Goal: Task Accomplishment & Management: Use online tool/utility

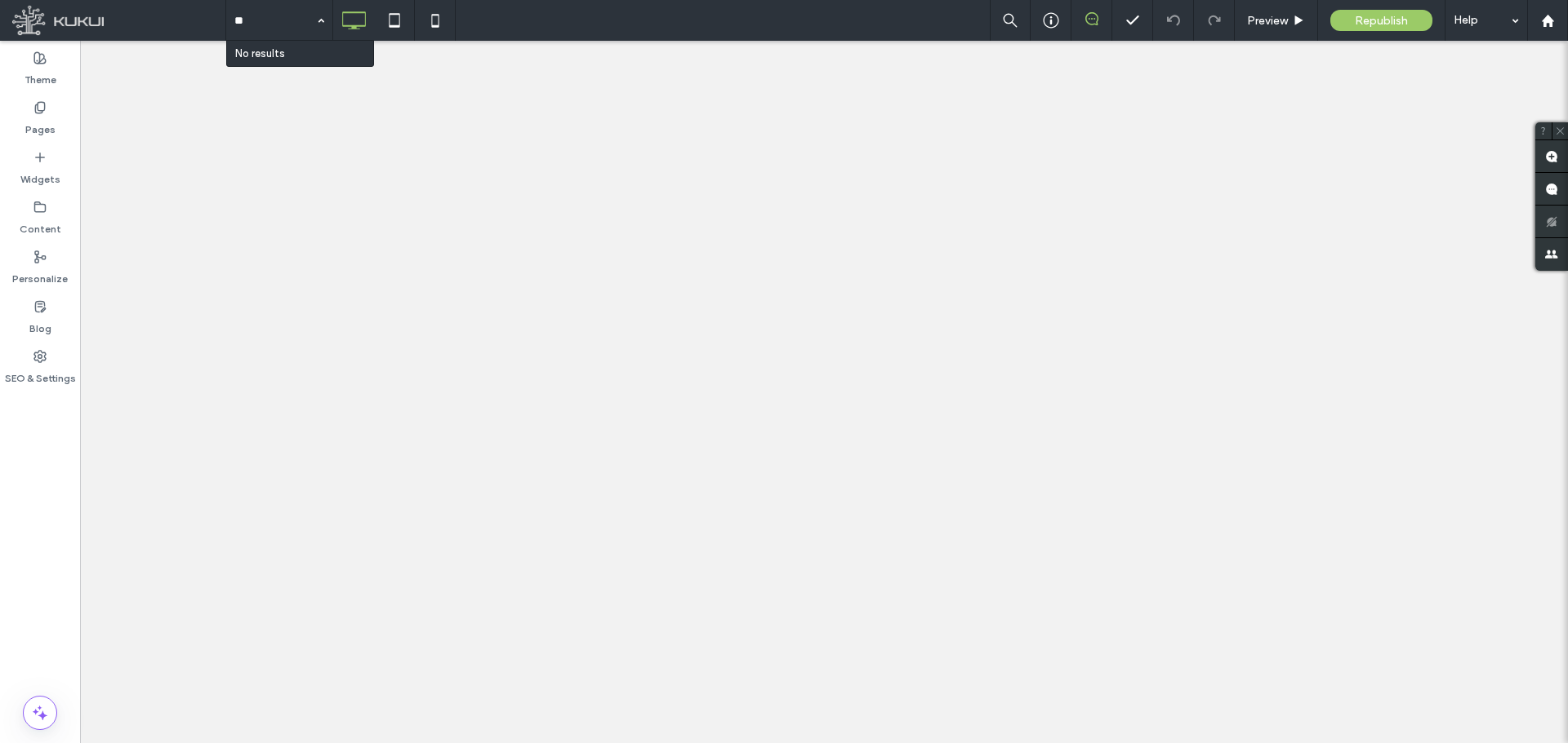
type input "*"
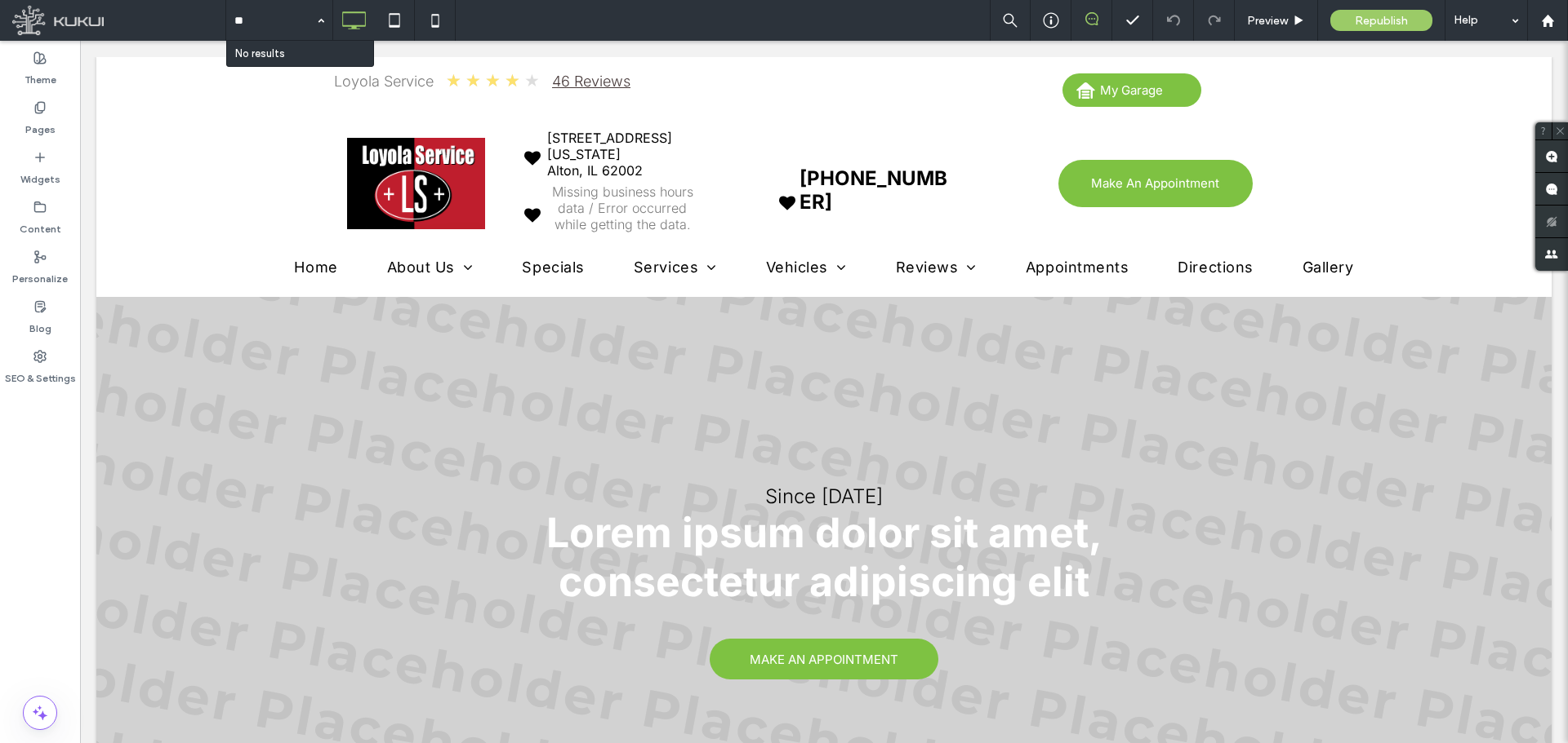
type input "*"
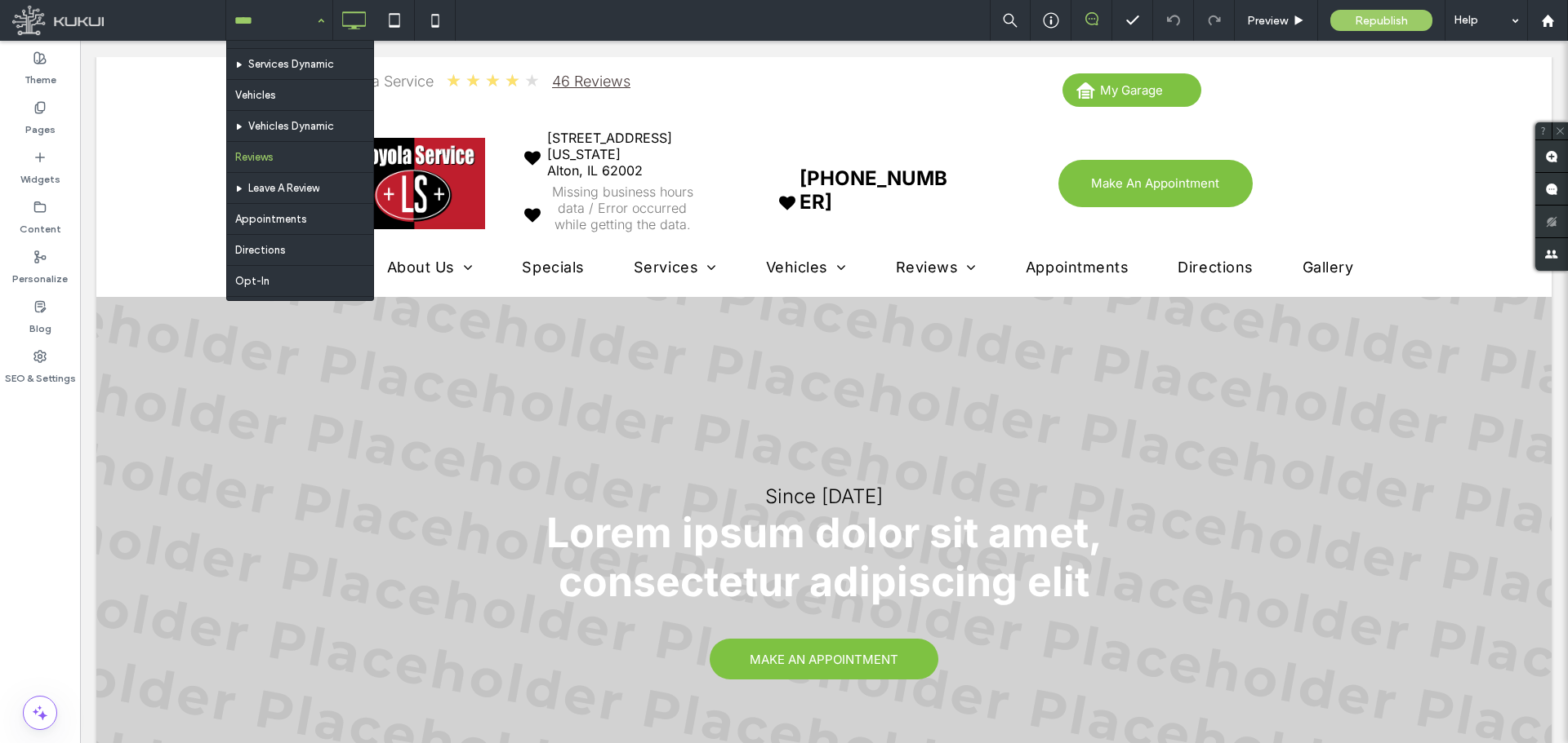
scroll to position [183, 0]
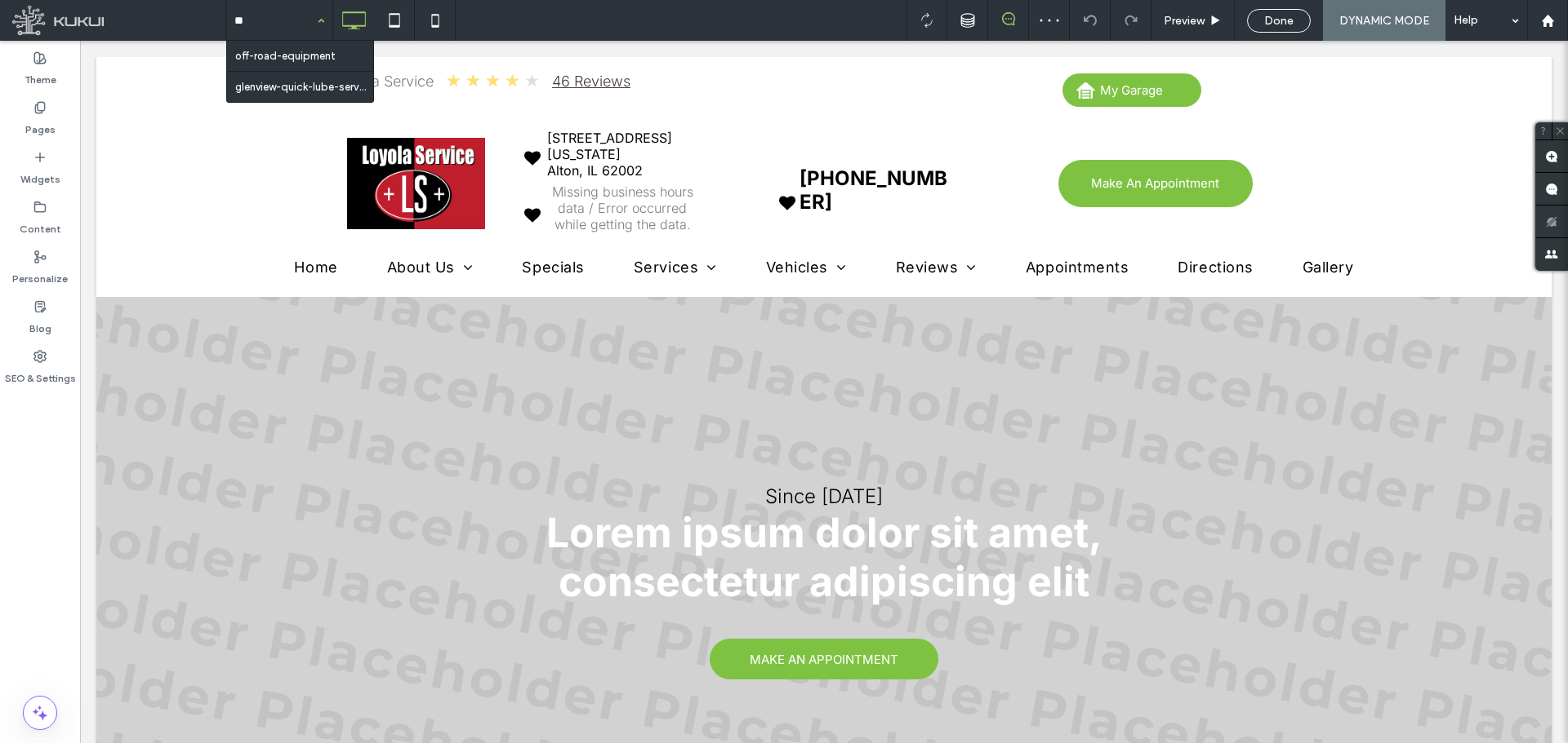
type input "***"
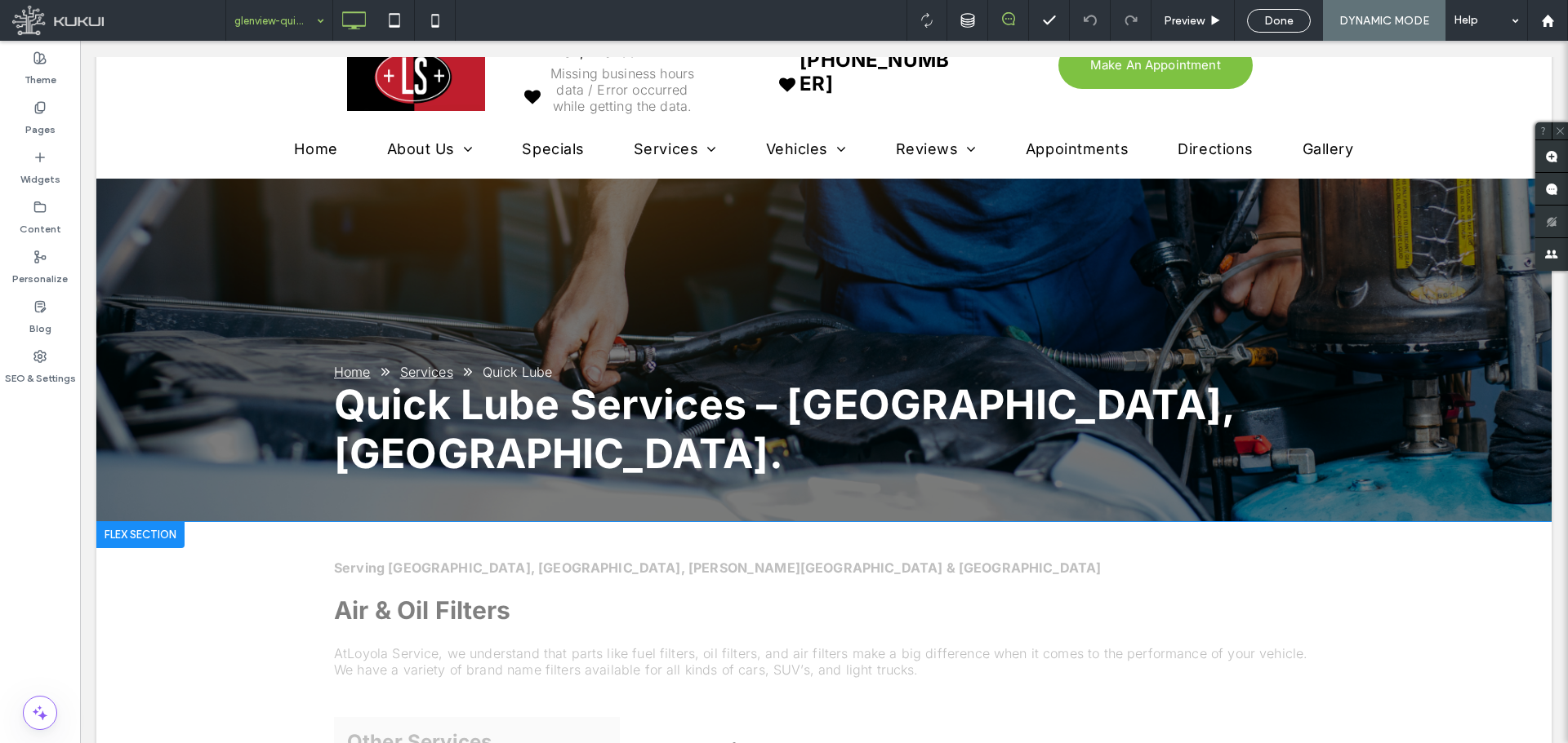
scroll to position [408, 0]
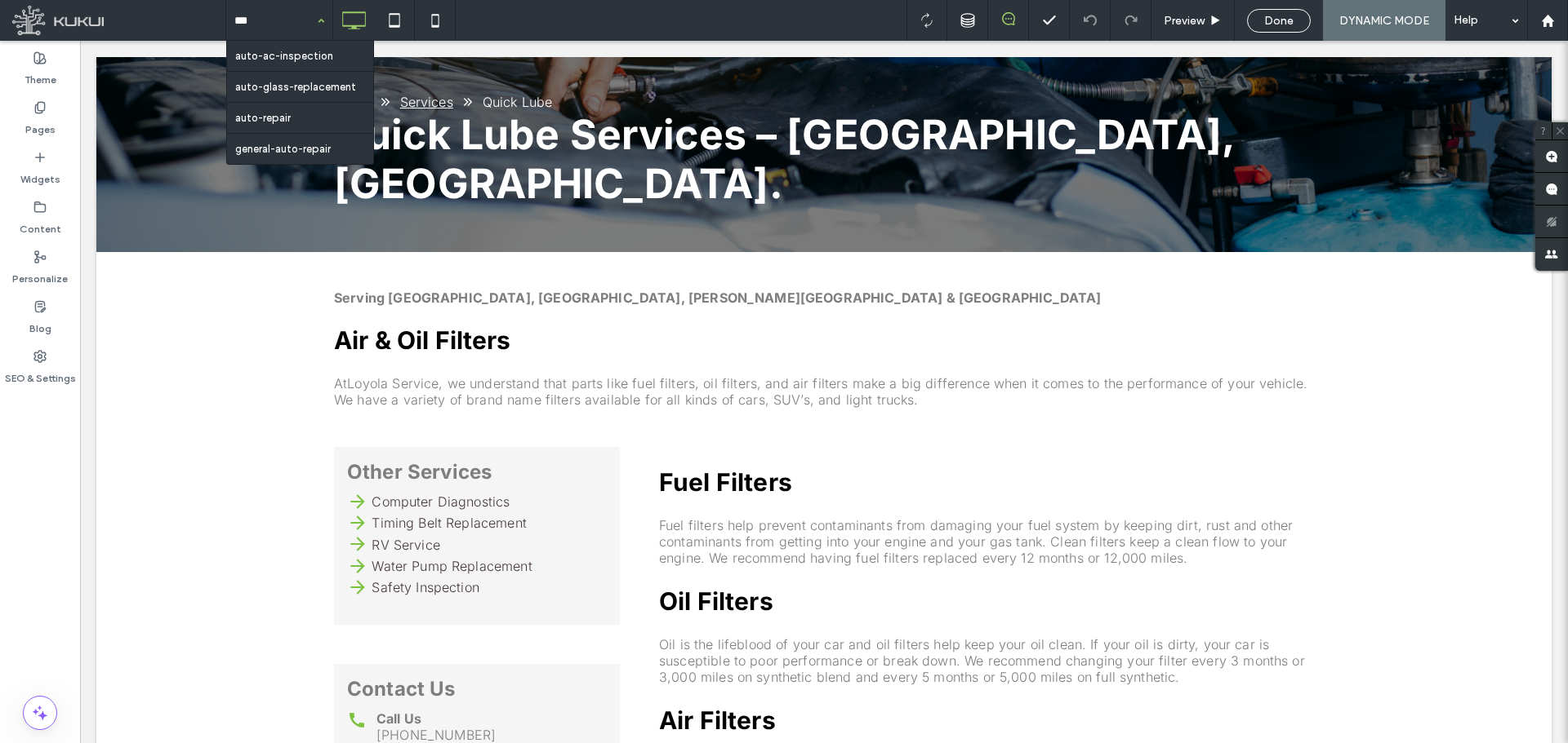
type input "****"
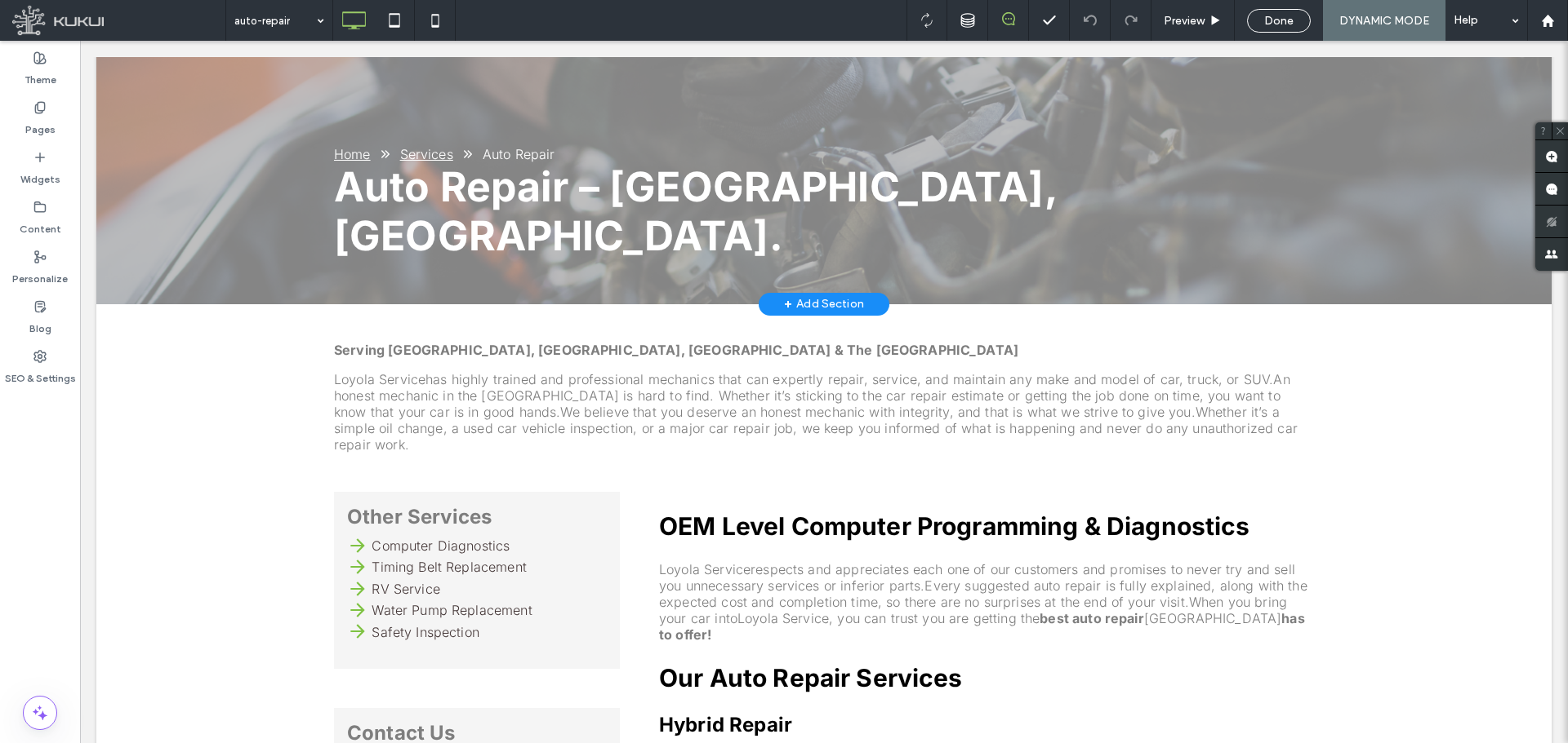
scroll to position [244, 0]
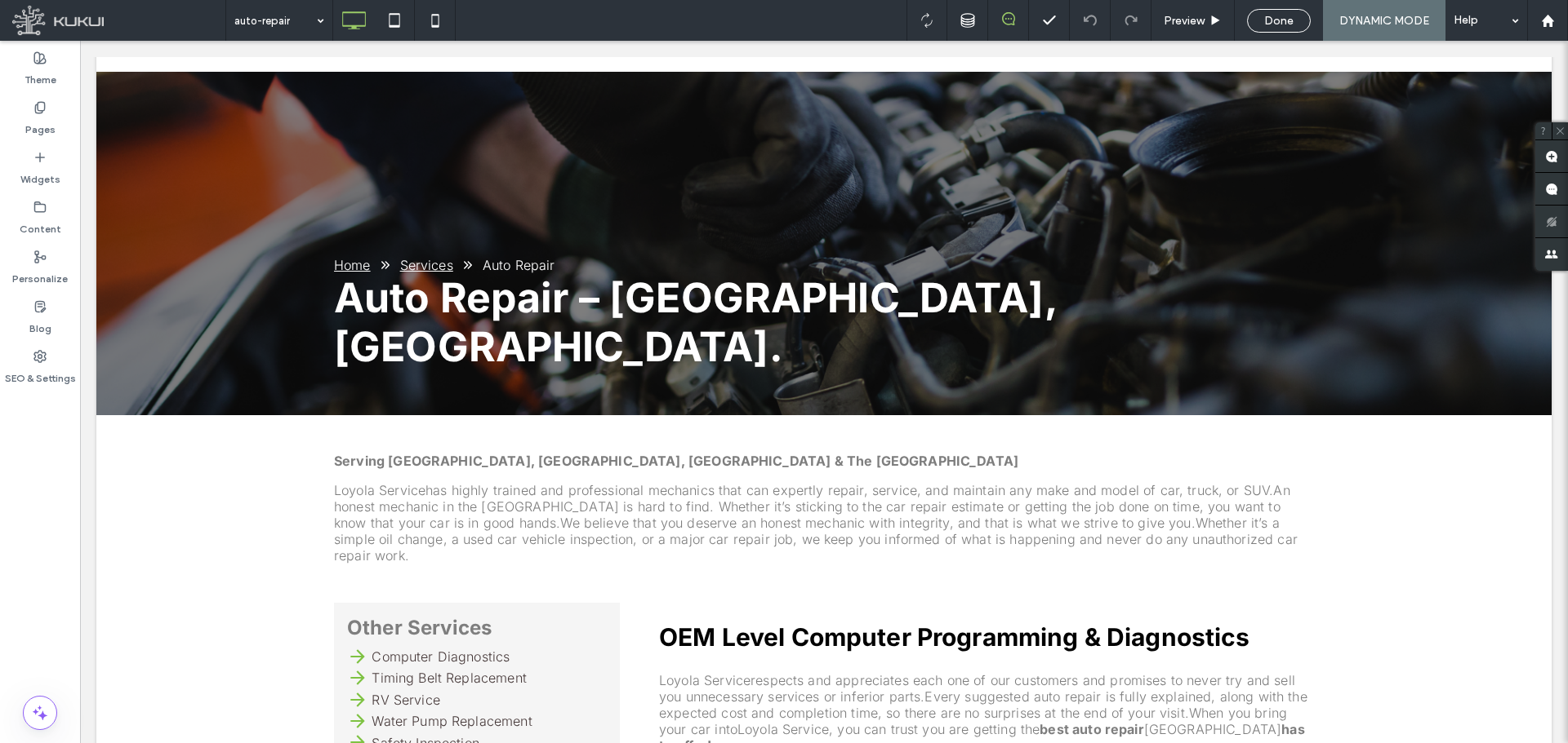
click at [1266, 20] on span "Done" at bounding box center [1278, 21] width 30 height 14
click at [255, 22] on div at bounding box center [784, 372] width 1568 height 743
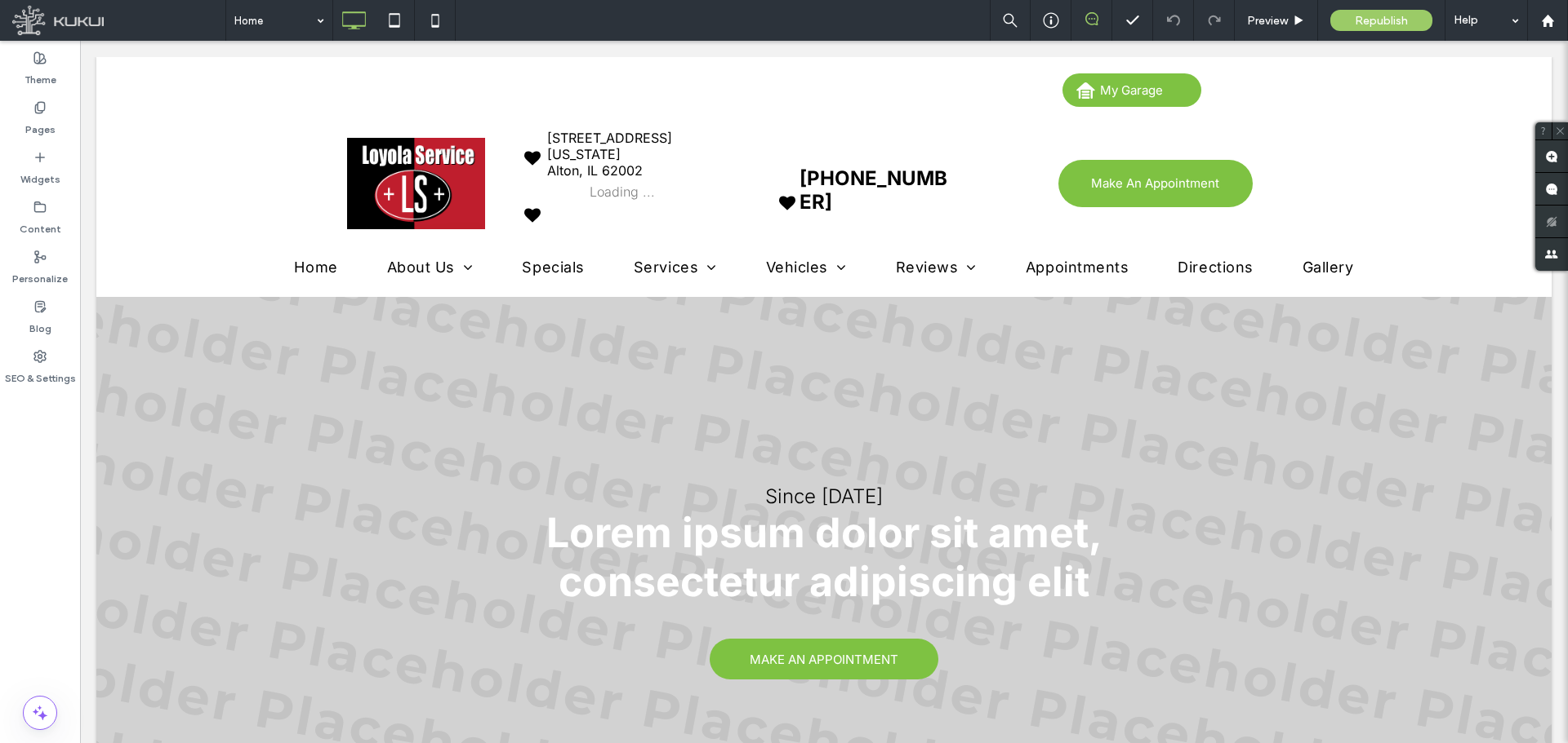
scroll to position [0, 0]
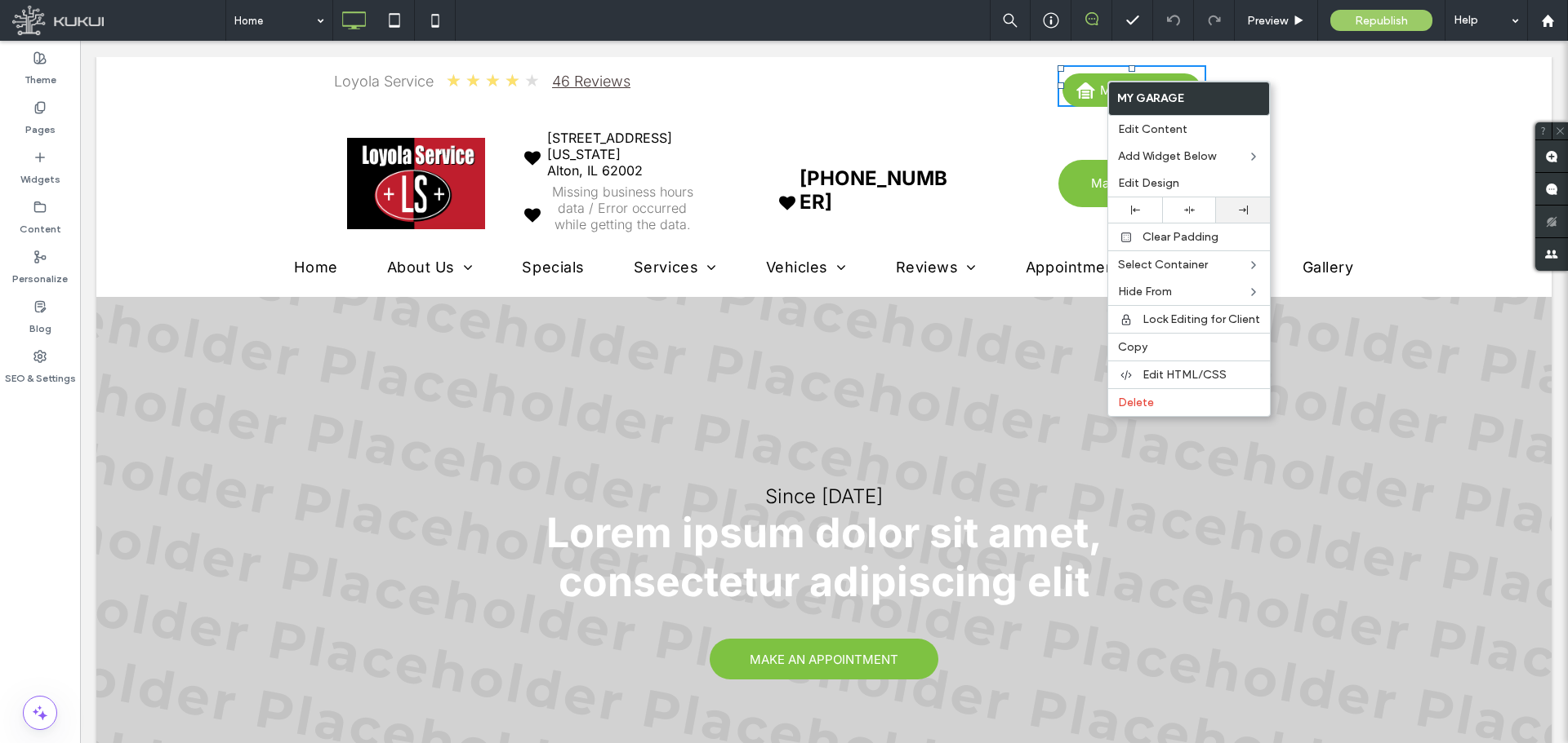
click at [1238, 214] on div at bounding box center [1242, 210] width 54 height 25
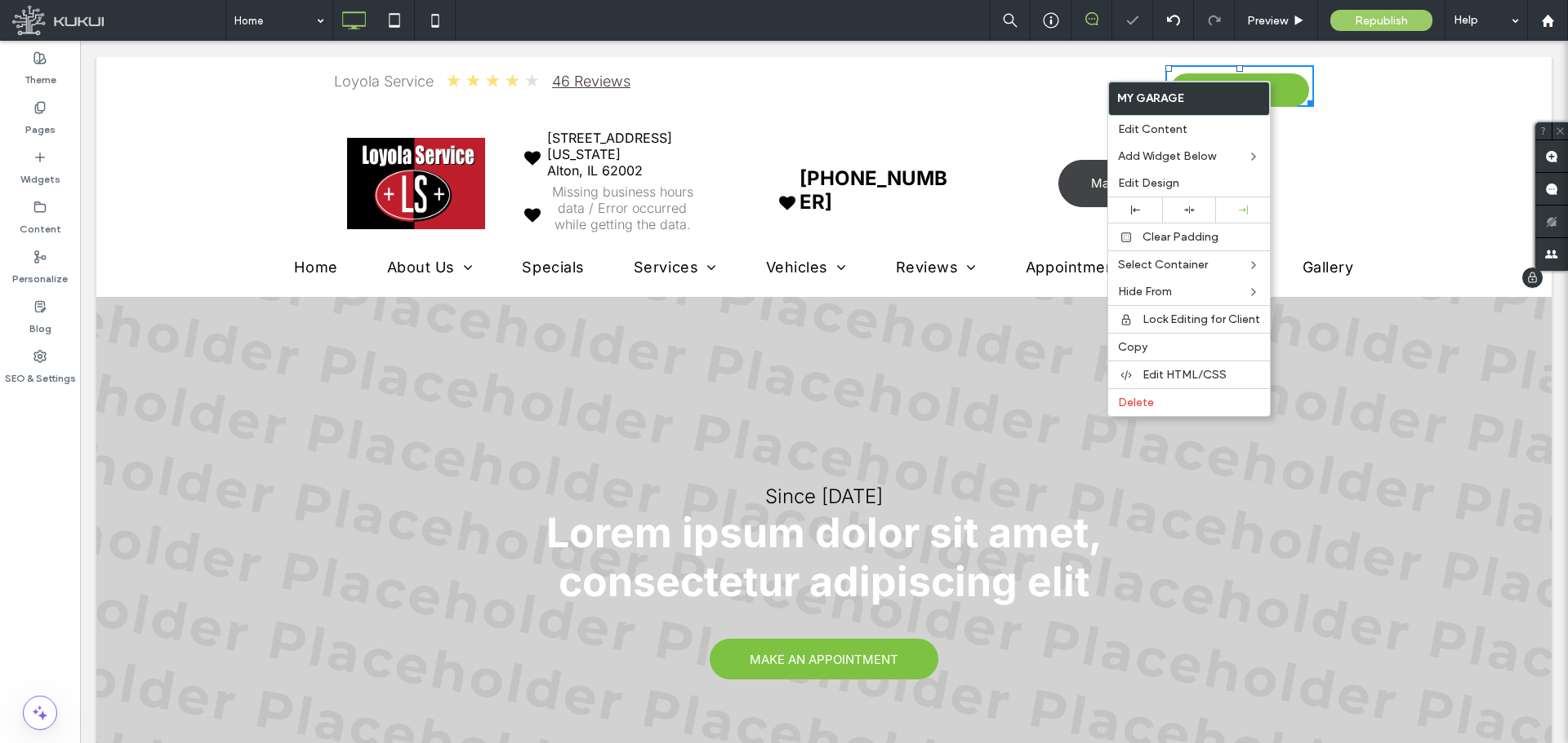
drag, startPoint x: 1172, startPoint y: 222, endPoint x: 1078, endPoint y: 178, distance: 103.8
click at [1079, 178] on link "Make An Appointment" at bounding box center [1154, 183] width 194 height 48
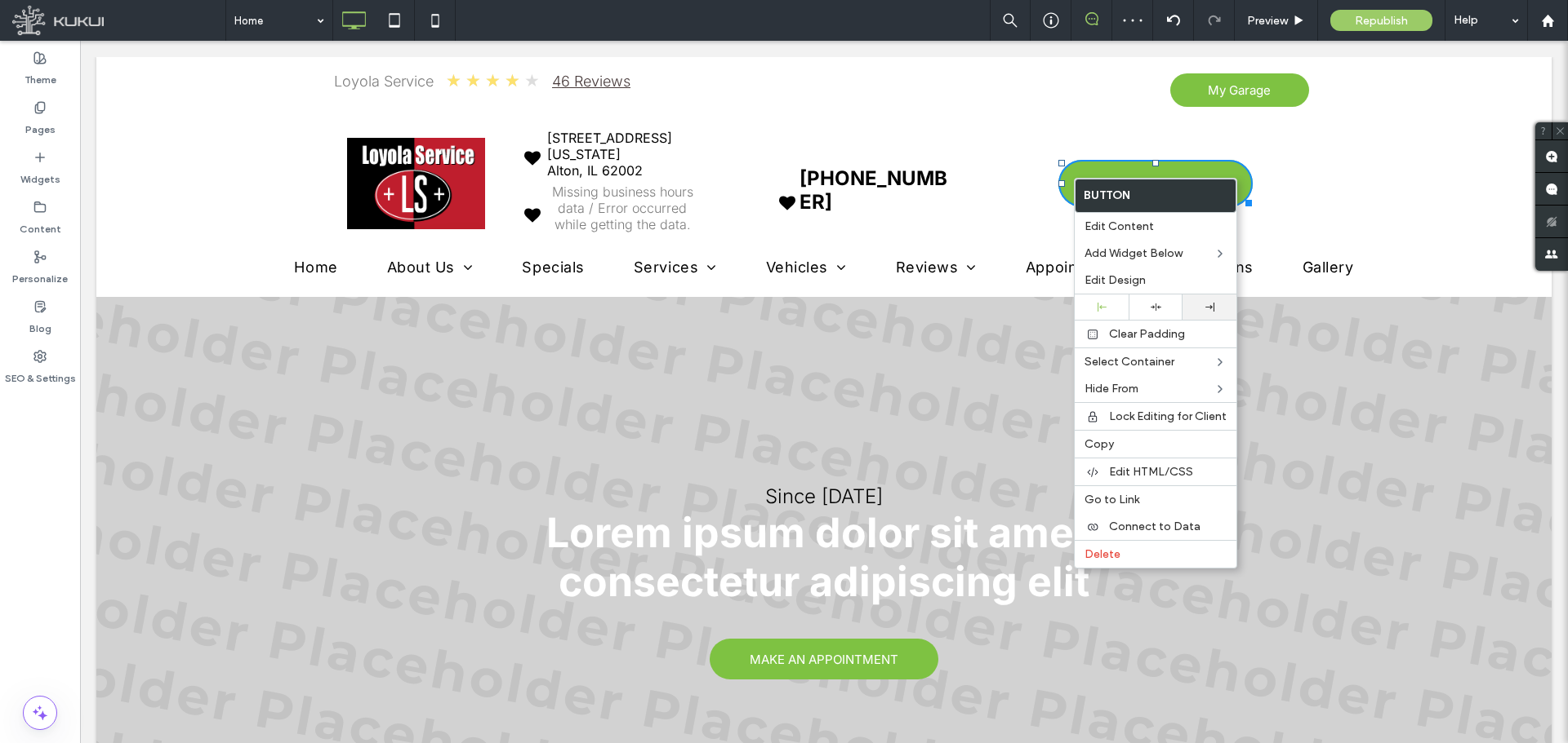
click at [1204, 302] on div at bounding box center [1209, 307] width 54 height 25
click at [1024, 159] on div "(555) 555-5555 Click To Paste" at bounding box center [912, 180] width 267 height 102
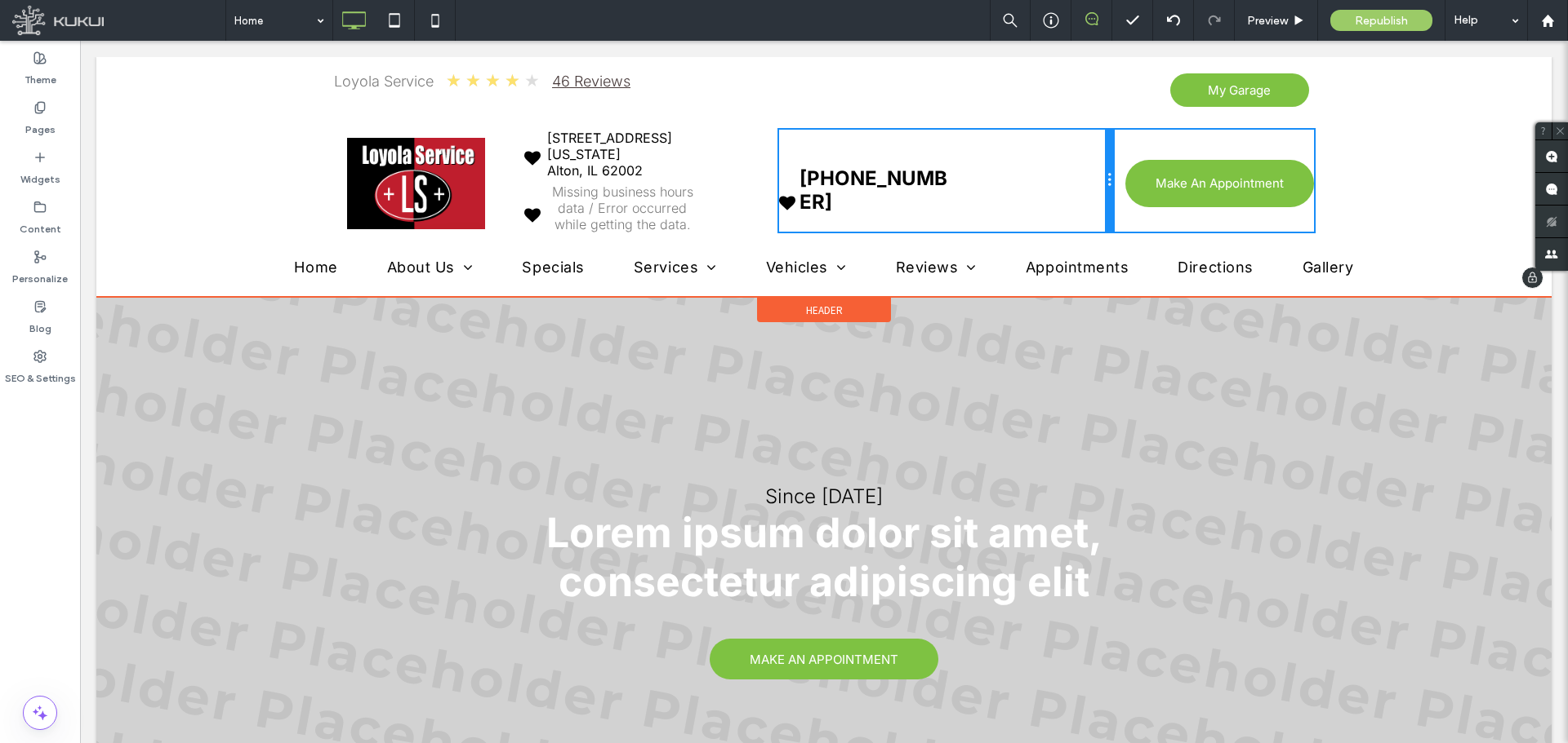
drag, startPoint x: 1037, startPoint y: 182, endPoint x: 1090, endPoint y: 180, distance: 53.0
click at [1090, 180] on div "(555) 555-5555 Click To Paste" at bounding box center [946, 180] width 334 height 102
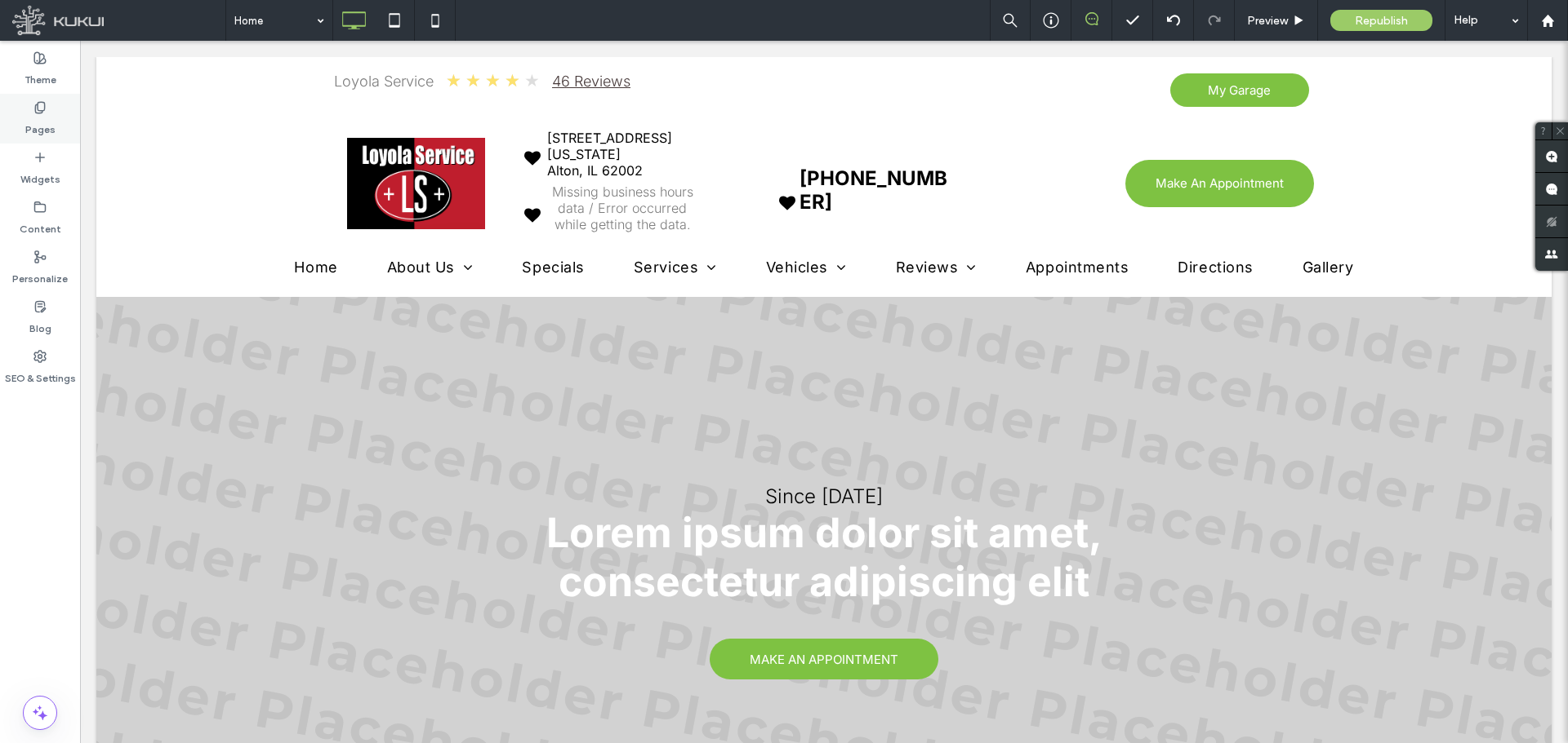
click at [42, 122] on label "Pages" at bounding box center [40, 126] width 31 height 23
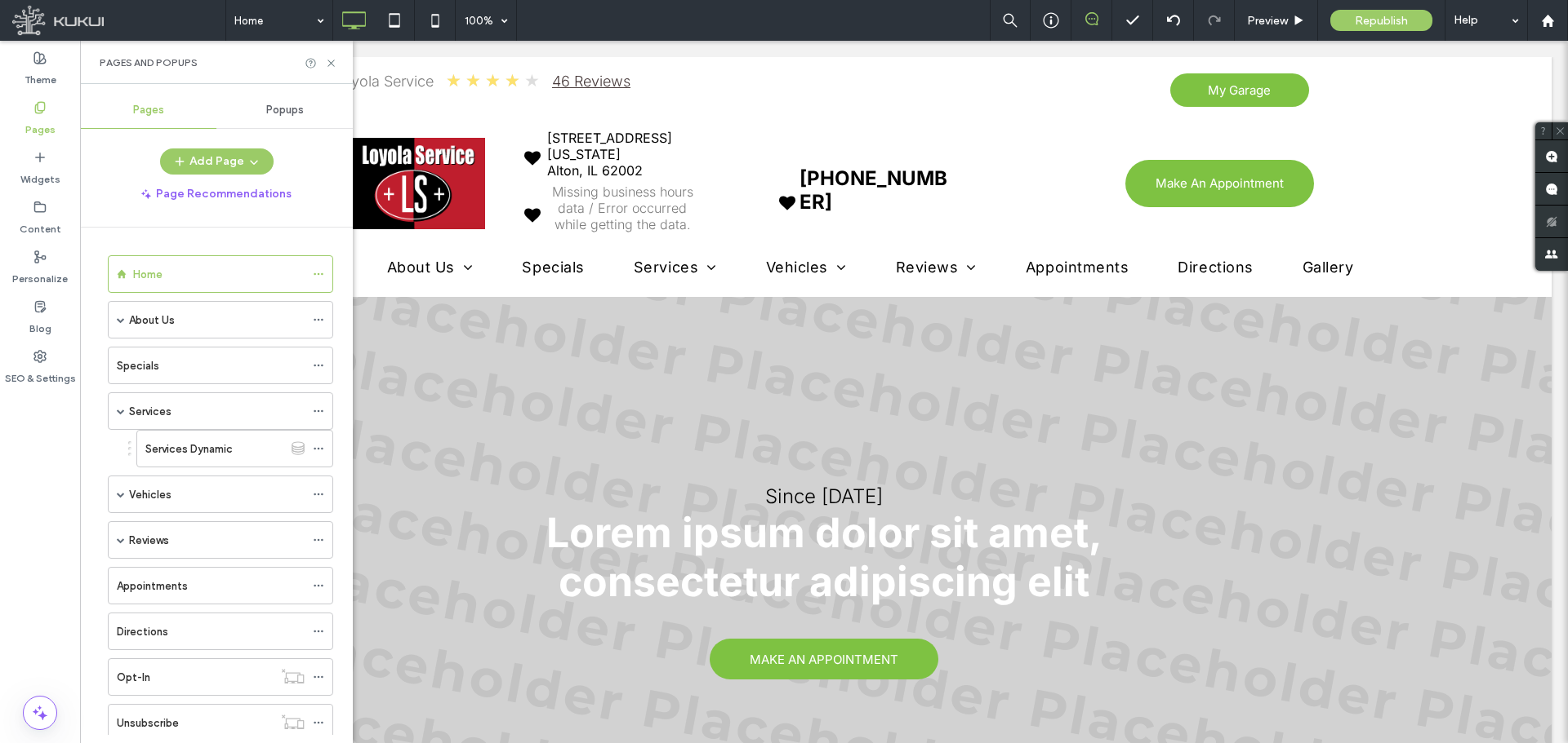
click at [136, 155] on div "Add Page" at bounding box center [216, 161] width 272 height 26
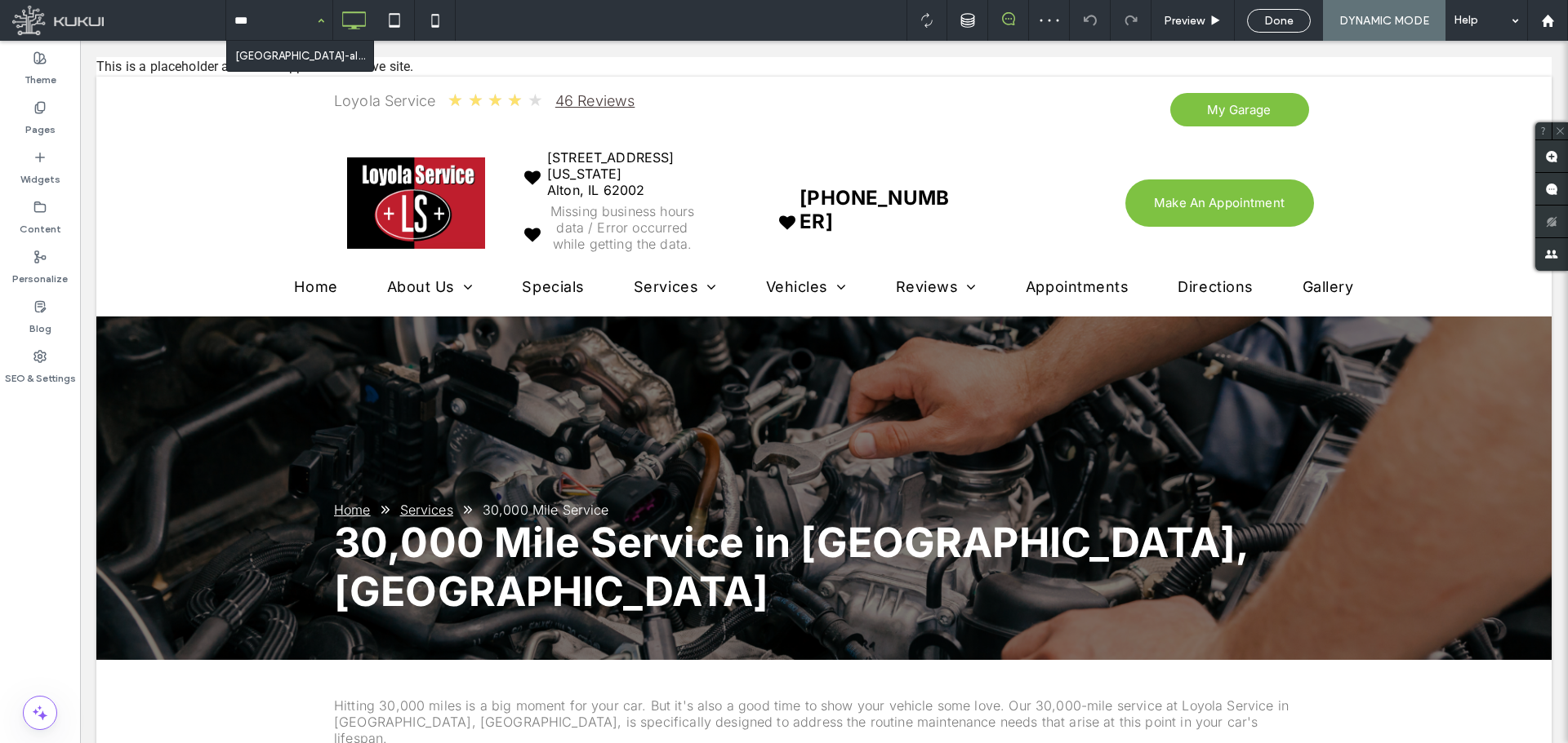
type input "****"
drag, startPoint x: 300, startPoint y: 59, endPoint x: 370, endPoint y: 538, distance: 484.1
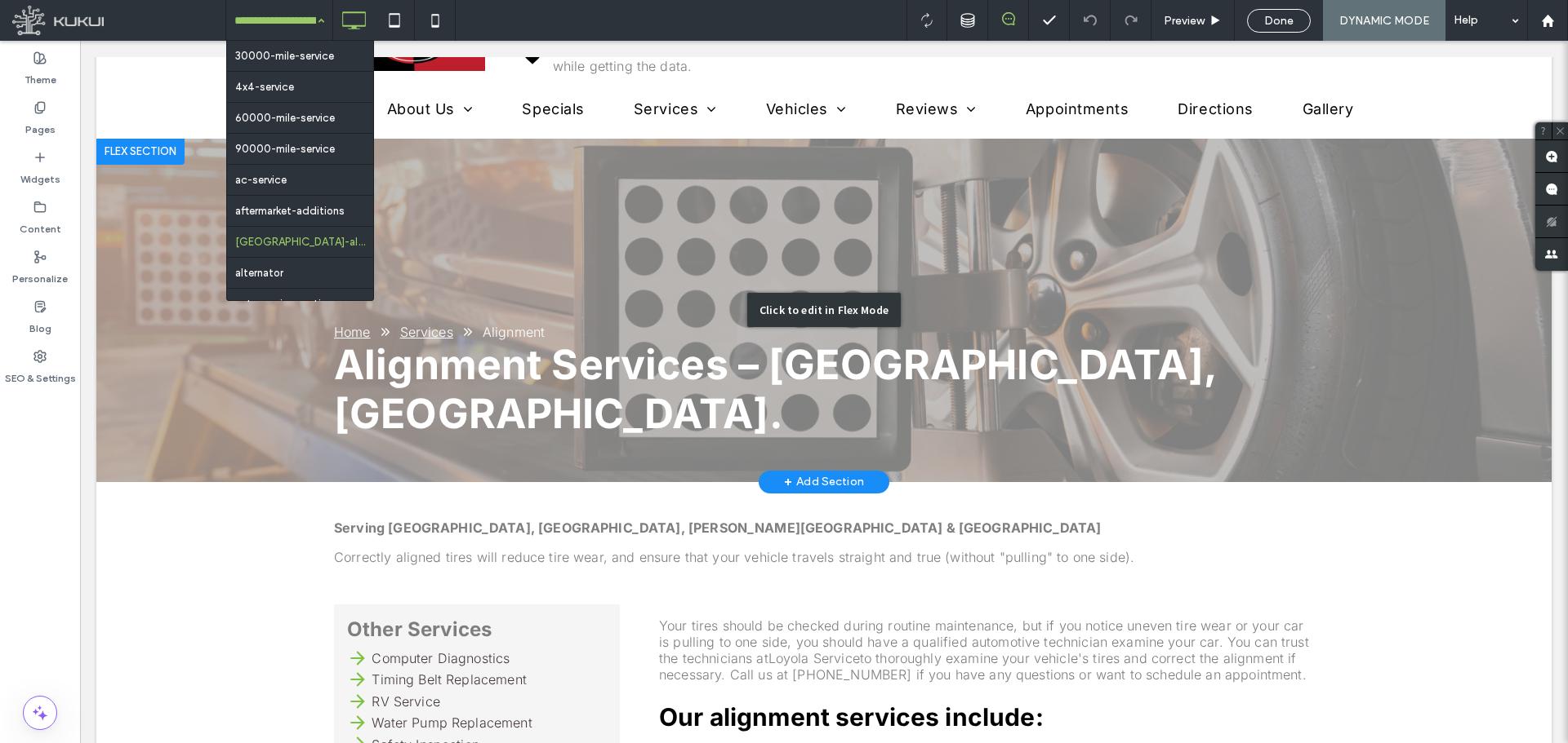
scroll to position [128, 0]
